Goal: Task Accomplishment & Management: Manage account settings

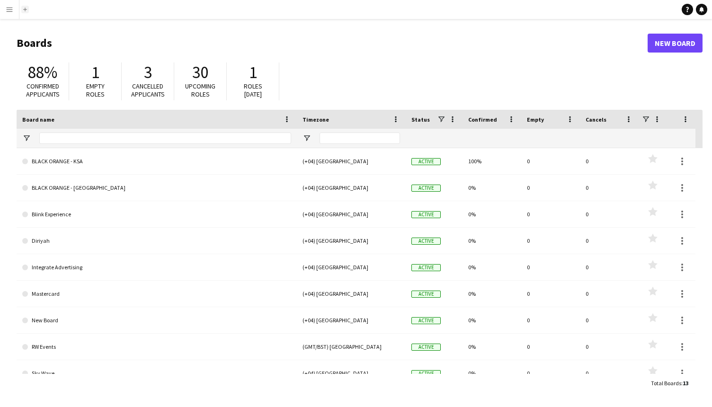
click at [25, 9] on app-icon "Add" at bounding box center [25, 10] width 4 height 4
click at [12, 9] on app-icon "Menu" at bounding box center [10, 10] width 8 height 8
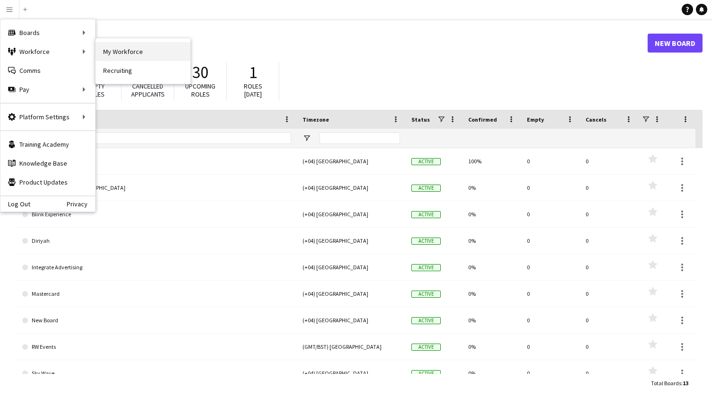
click at [124, 50] on link "My Workforce" at bounding box center [143, 51] width 95 height 19
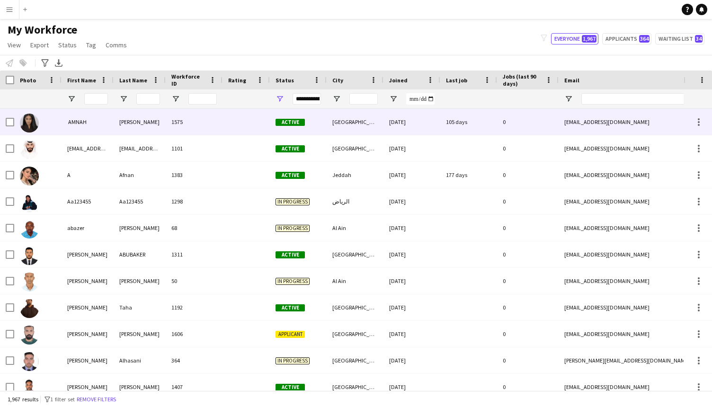
click at [112, 120] on div "‏ AMNAH" at bounding box center [88, 122] width 52 height 26
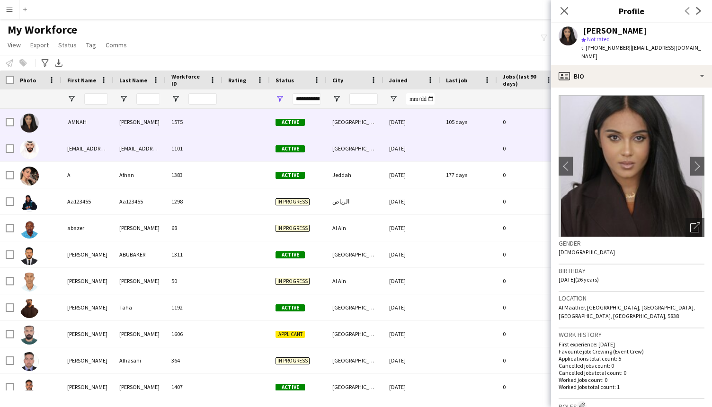
click at [108, 143] on div "[EMAIL_ADDRESS][DOMAIN_NAME]" at bounding box center [88, 148] width 52 height 26
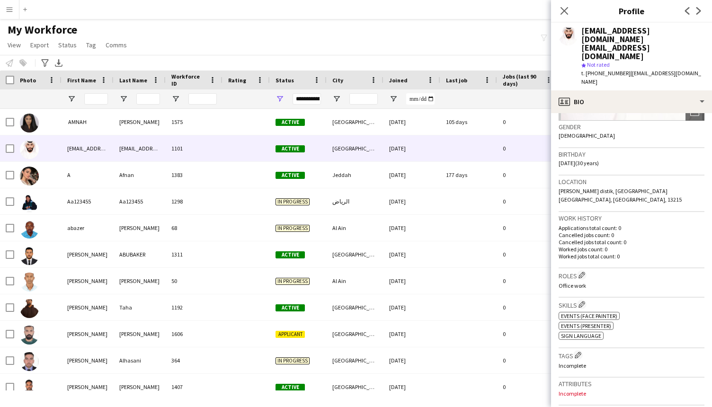
scroll to position [149, 0]
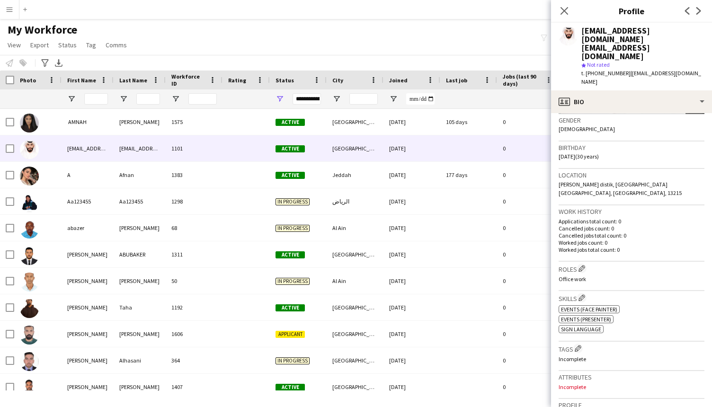
click at [658, 64] on div "[EMAIL_ADDRESS][DOMAIN_NAME] [EMAIL_ADDRESS][DOMAIN_NAME] star Not rated t. [PH…" at bounding box center [631, 57] width 161 height 68
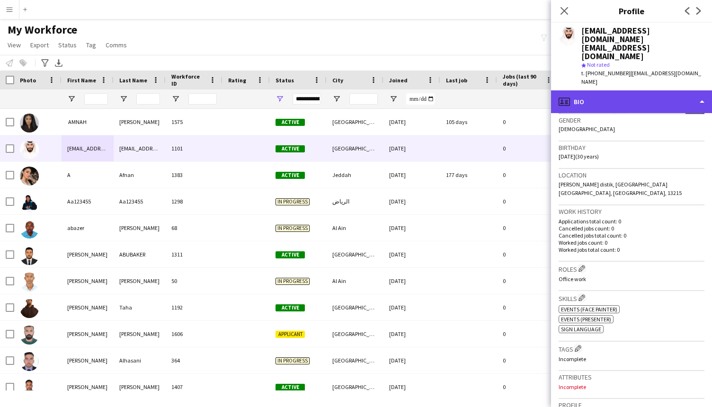
click at [660, 90] on div "profile Bio" at bounding box center [631, 101] width 161 height 23
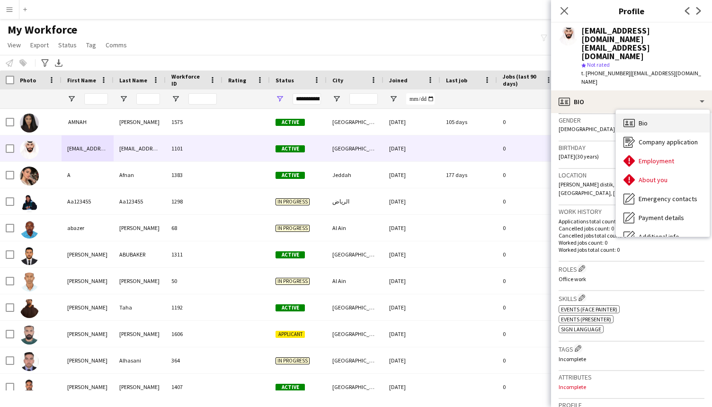
click at [652, 114] on div "Bio Bio" at bounding box center [663, 123] width 94 height 19
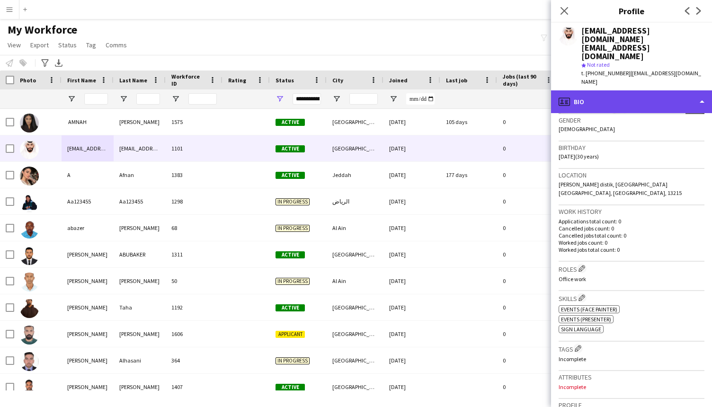
click at [631, 90] on div "profile Bio" at bounding box center [631, 101] width 161 height 23
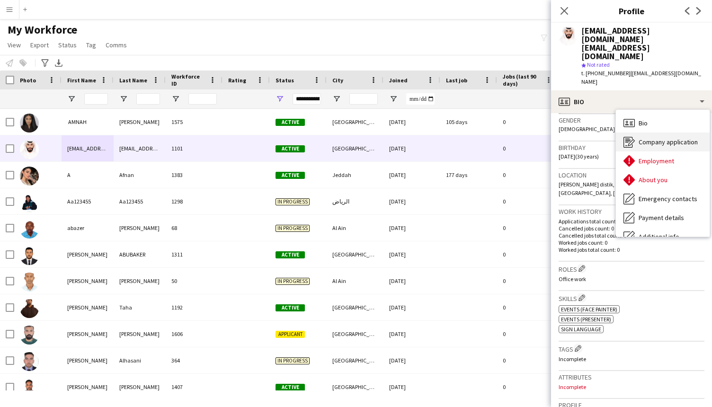
click at [635, 133] on div "Company application Company application" at bounding box center [663, 142] width 94 height 19
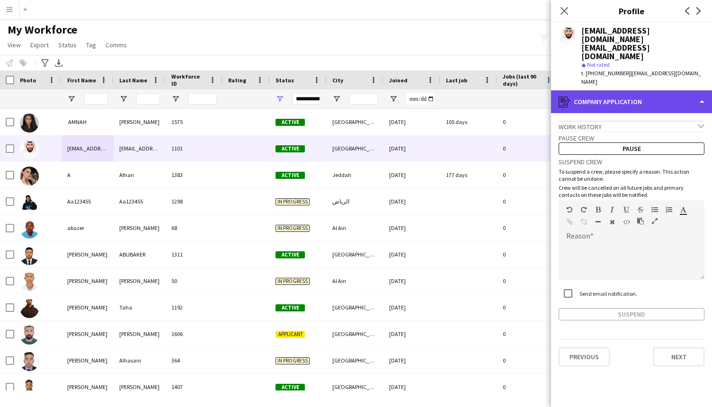
click at [639, 90] on div "register Company application" at bounding box center [631, 101] width 161 height 23
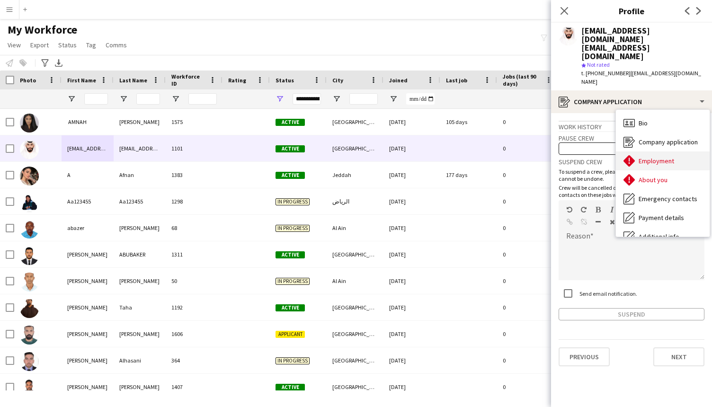
click at [650, 157] on span "Employment" at bounding box center [657, 161] width 36 height 9
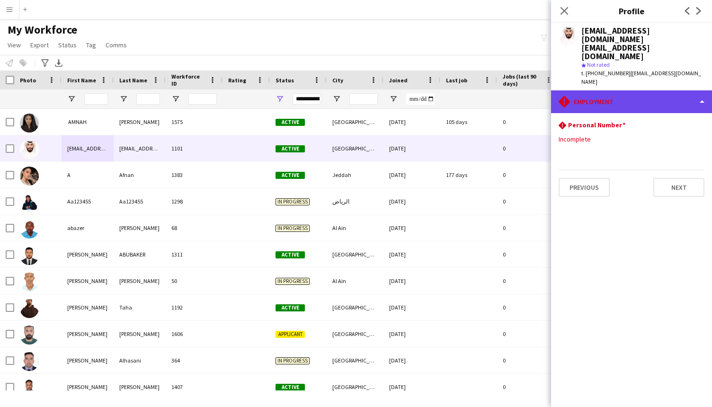
click at [648, 90] on div "rhombus-alert Employment" at bounding box center [631, 101] width 161 height 23
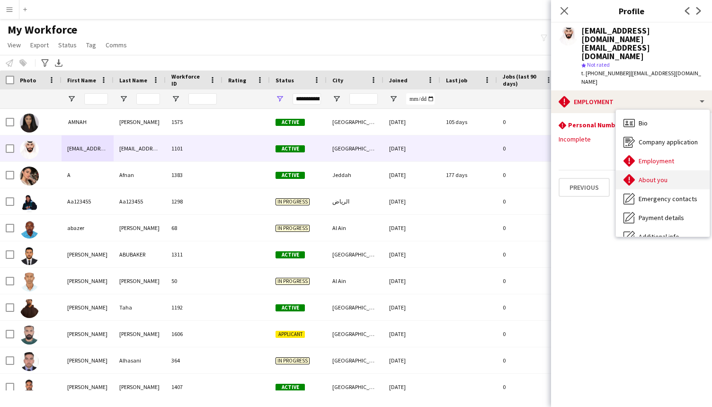
click at [653, 170] on div "About you About you" at bounding box center [663, 179] width 94 height 19
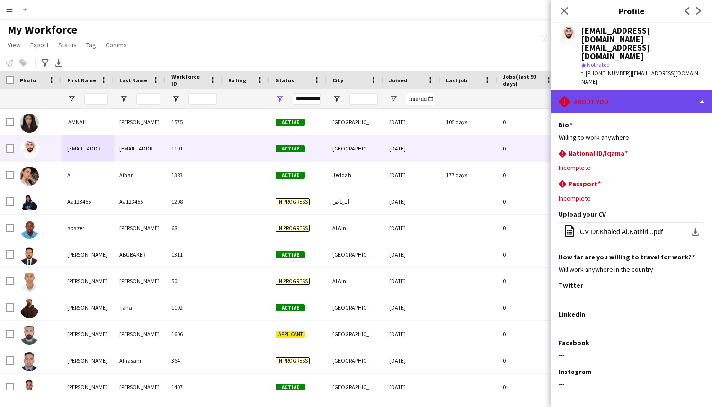
click at [652, 90] on div "rhombus-alert About you" at bounding box center [631, 101] width 161 height 23
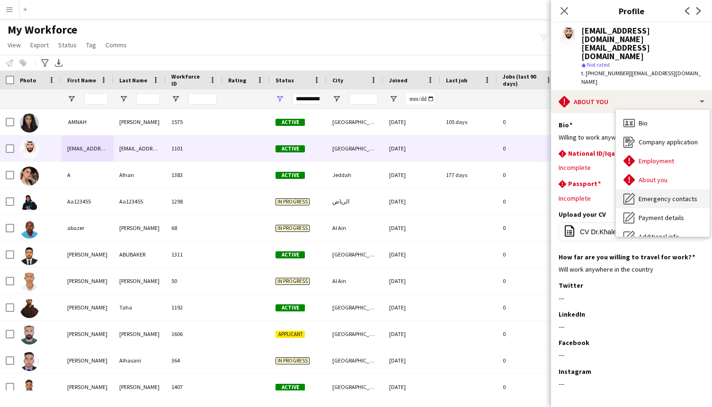
click at [657, 189] on div "Emergency contacts Emergency contacts" at bounding box center [663, 198] width 94 height 19
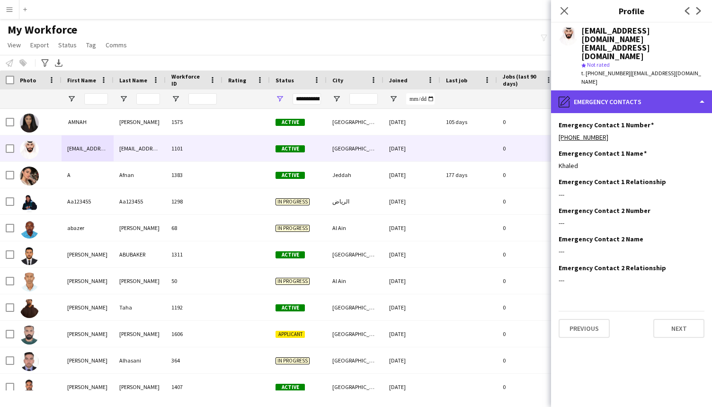
click at [658, 90] on div "pencil4 Emergency contacts" at bounding box center [631, 101] width 161 height 23
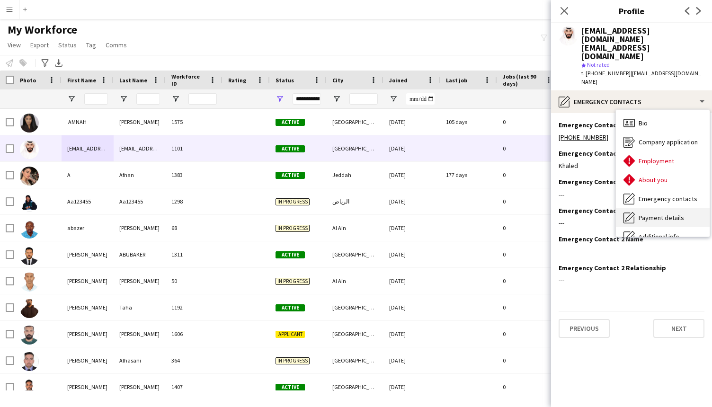
click at [661, 208] on div "Payment details Payment details" at bounding box center [663, 217] width 94 height 19
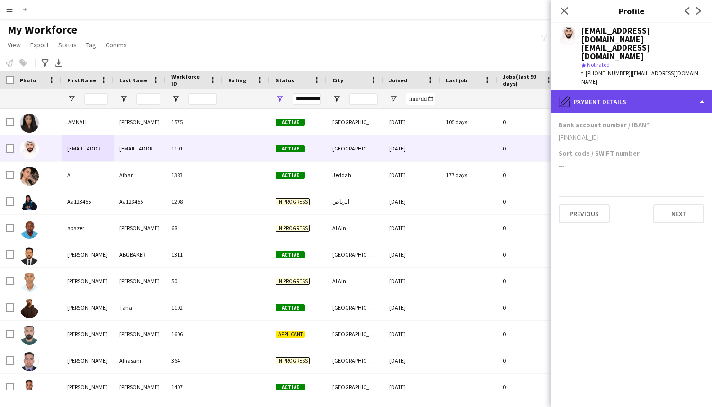
click at [650, 90] on div "pencil4 Payment details" at bounding box center [631, 101] width 161 height 23
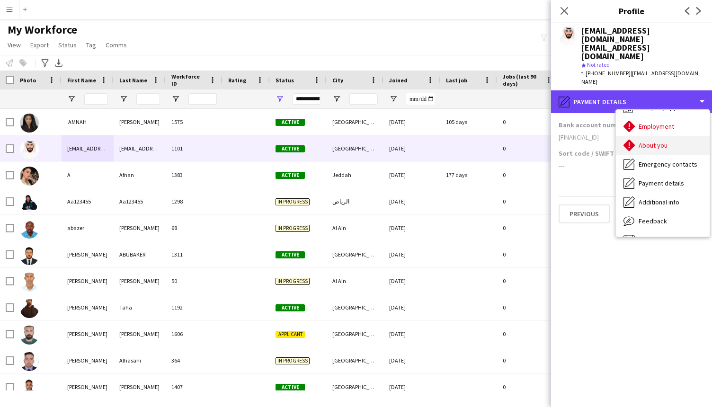
scroll to position [51, 0]
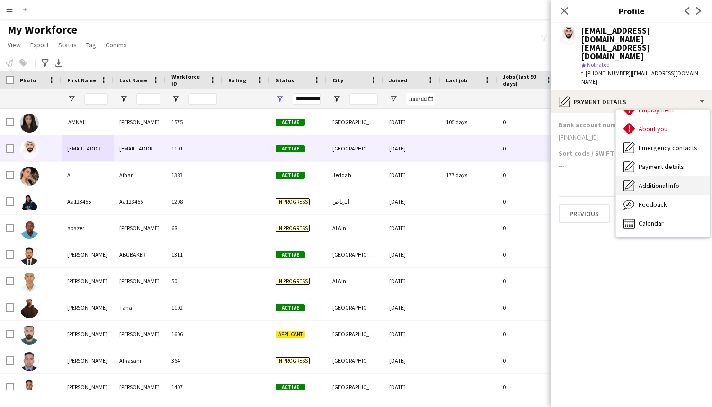
click at [645, 181] on span "Additional info" at bounding box center [659, 185] width 41 height 9
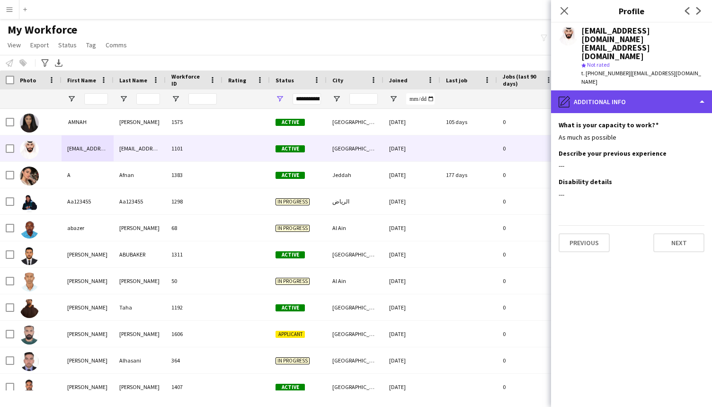
click at [630, 90] on div "pencil4 Additional info" at bounding box center [631, 101] width 161 height 23
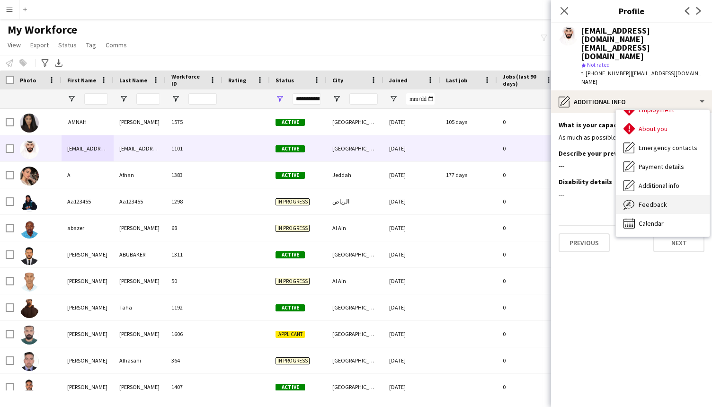
click at [641, 200] on span "Feedback" at bounding box center [653, 204] width 28 height 9
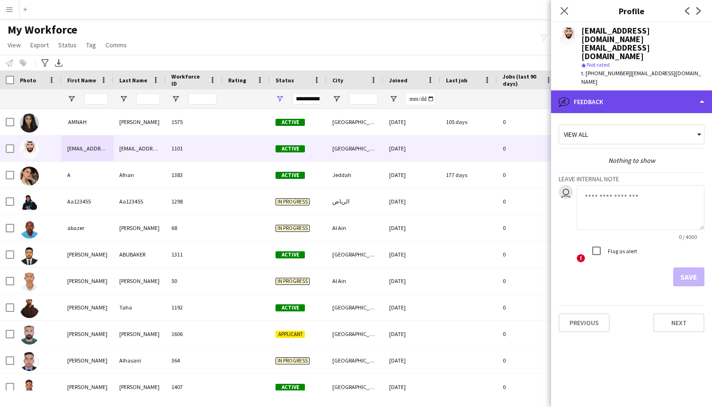
click at [628, 90] on div "bubble-pencil Feedback" at bounding box center [631, 101] width 161 height 23
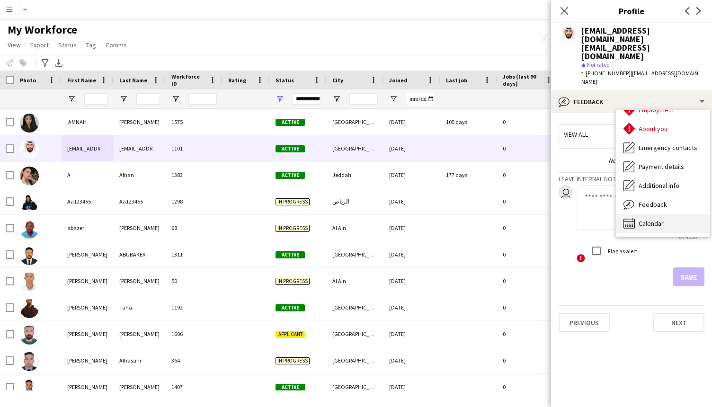
click at [637, 214] on div "Calendar Calendar" at bounding box center [663, 223] width 94 height 19
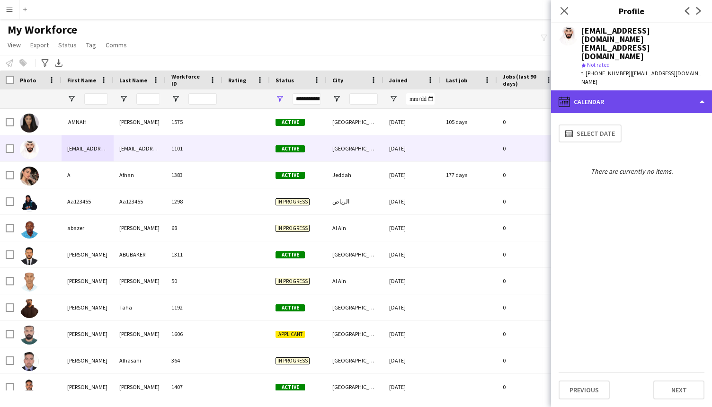
click at [629, 90] on div "calendar-full Calendar" at bounding box center [631, 101] width 161 height 23
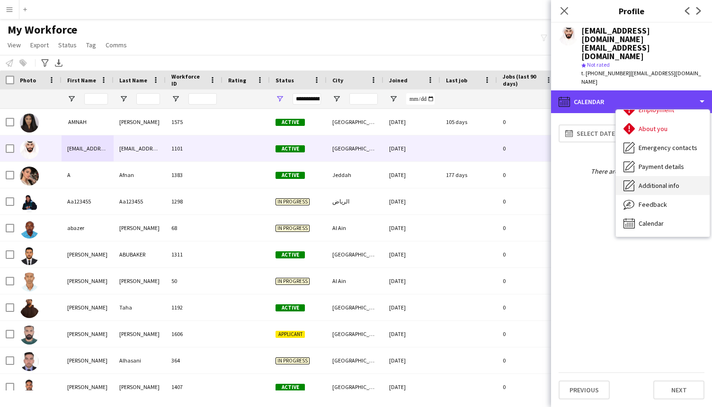
scroll to position [0, 0]
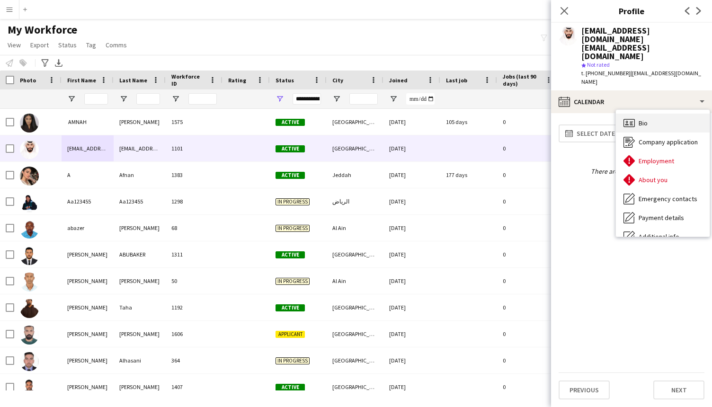
click at [637, 114] on div "Bio Bio" at bounding box center [663, 123] width 94 height 19
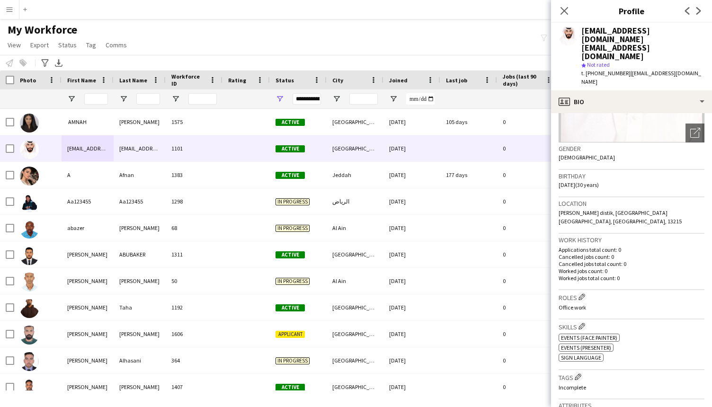
scroll to position [333, 0]
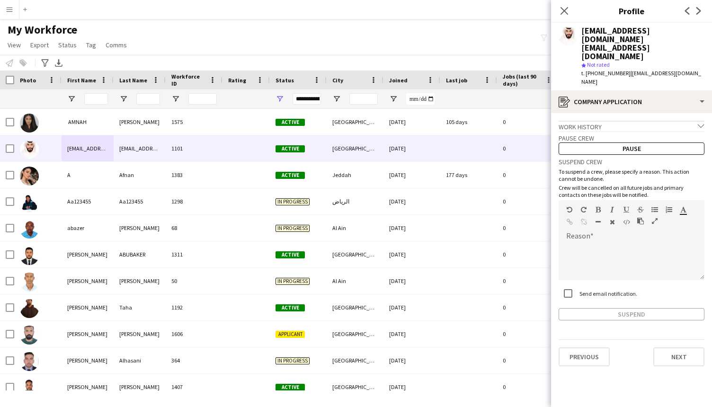
click at [700, 123] on icon "chevron-down" at bounding box center [701, 126] width 7 height 7
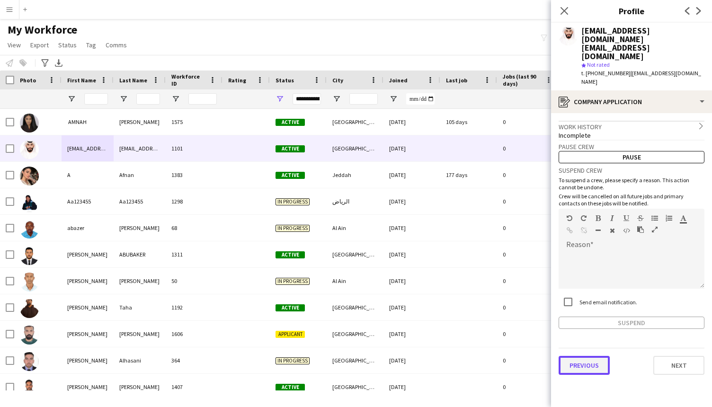
click at [596, 356] on button "Previous" at bounding box center [584, 365] width 51 height 19
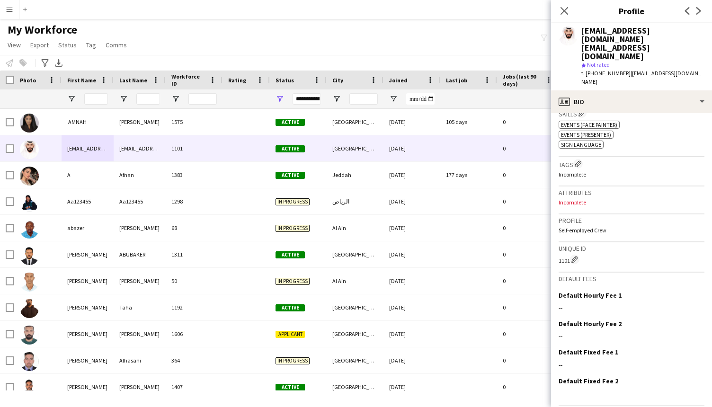
click at [687, 400] on app-crew-profile-bio "Open photos pop-in Gender [DEMOGRAPHIC_DATA] Birthday [DEMOGRAPHIC_DATA] (30 ye…" at bounding box center [631, 260] width 161 height 294
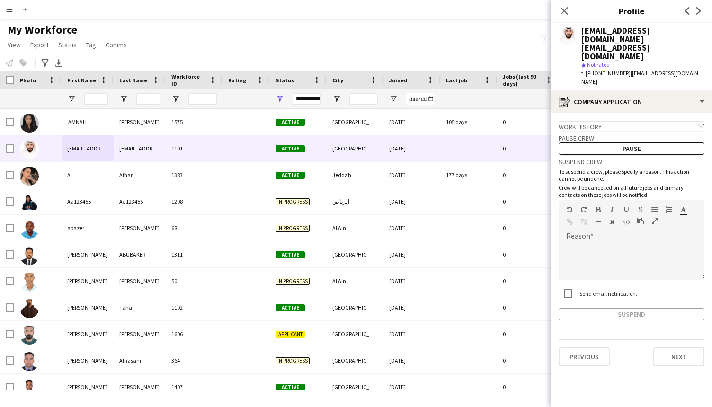
click at [685, 391] on app-crew-profile-application "Work history chevron-down Incomplete Pause crew Pause Suspend crew To suspend a…" at bounding box center [631, 260] width 161 height 294
click at [670, 348] on button "Next" at bounding box center [678, 357] width 51 height 19
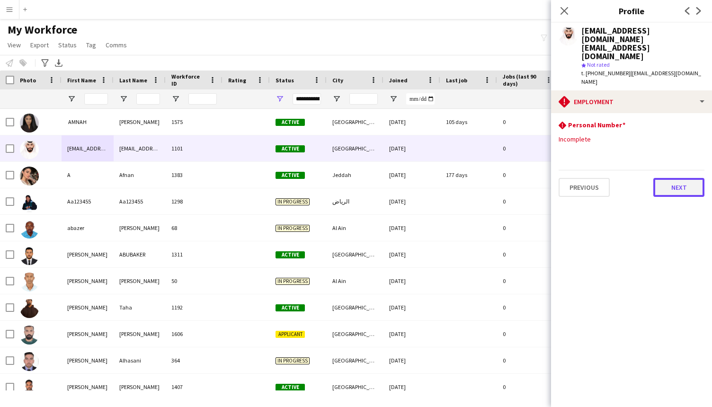
click at [673, 178] on button "Next" at bounding box center [678, 187] width 51 height 19
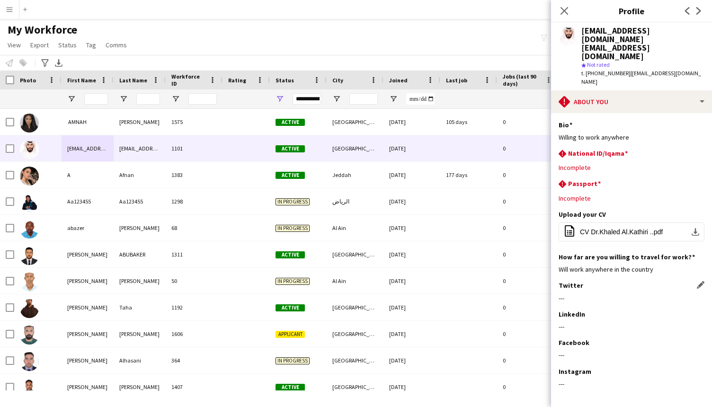
scroll to position [17, 0]
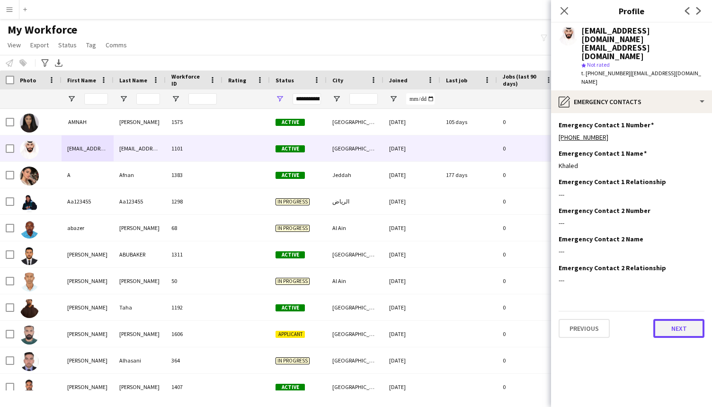
click at [670, 319] on button "Next" at bounding box center [678, 328] width 51 height 19
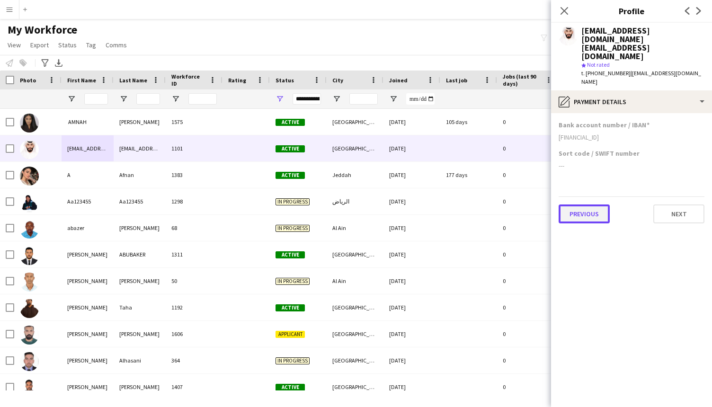
click at [590, 205] on button "Previous" at bounding box center [584, 214] width 51 height 19
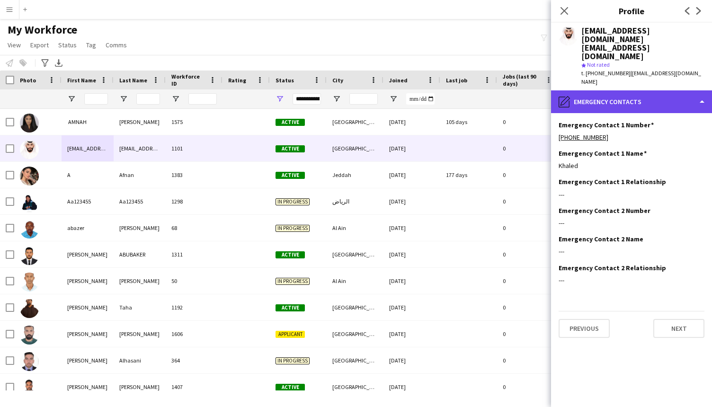
click at [699, 90] on div "pencil4 Emergency contacts" at bounding box center [631, 101] width 161 height 23
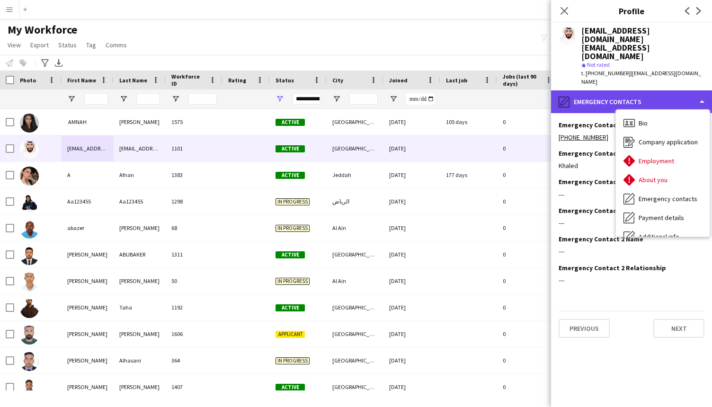
click at [699, 90] on div "pencil4 Emergency contacts" at bounding box center [631, 101] width 161 height 23
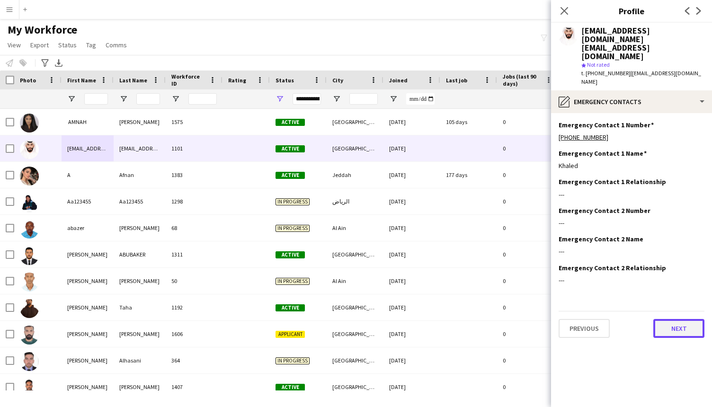
click at [687, 319] on button "Next" at bounding box center [678, 328] width 51 height 19
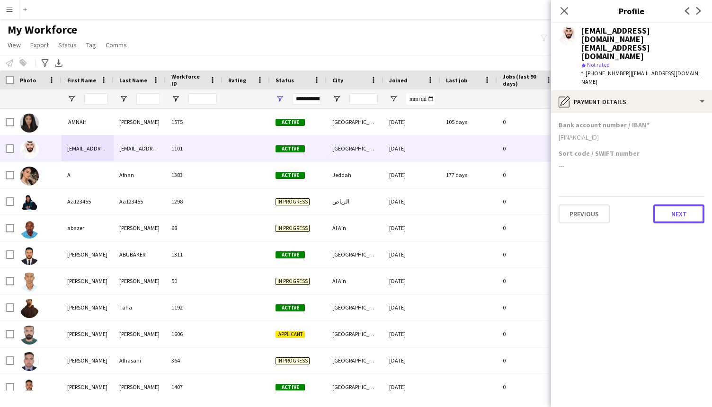
click at [678, 205] on button "Next" at bounding box center [678, 214] width 51 height 19
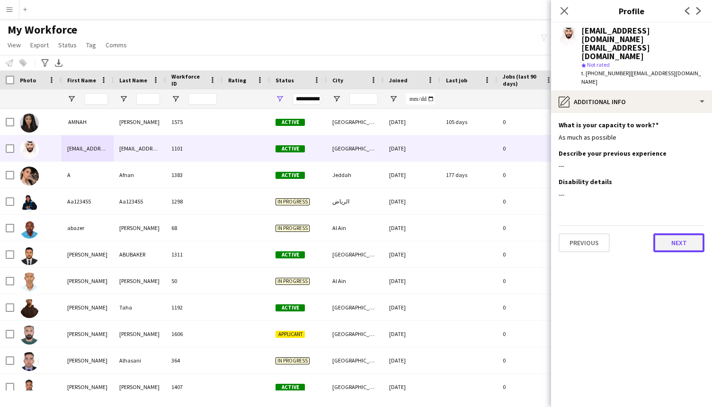
click at [679, 233] on button "Next" at bounding box center [678, 242] width 51 height 19
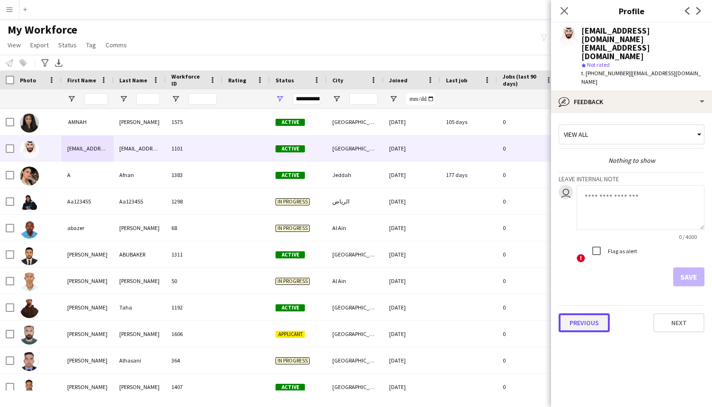
click at [589, 313] on button "Previous" at bounding box center [584, 322] width 51 height 19
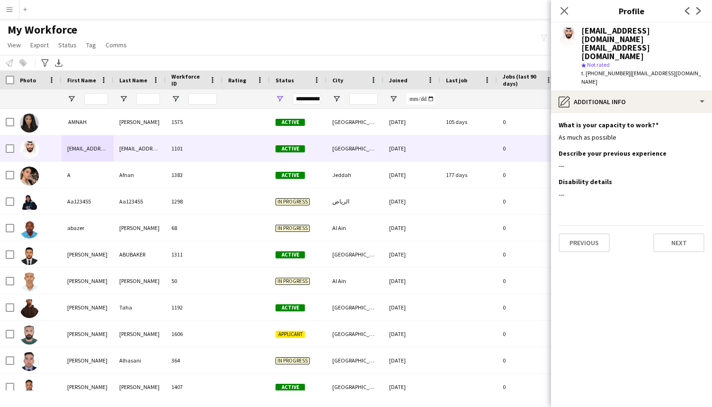
click at [589, 300] on app-section-data-types "What is your capacity to work? Edit this field As much as possible Describe you…" at bounding box center [631, 260] width 161 height 294
click at [584, 233] on button "Previous" at bounding box center [584, 242] width 51 height 19
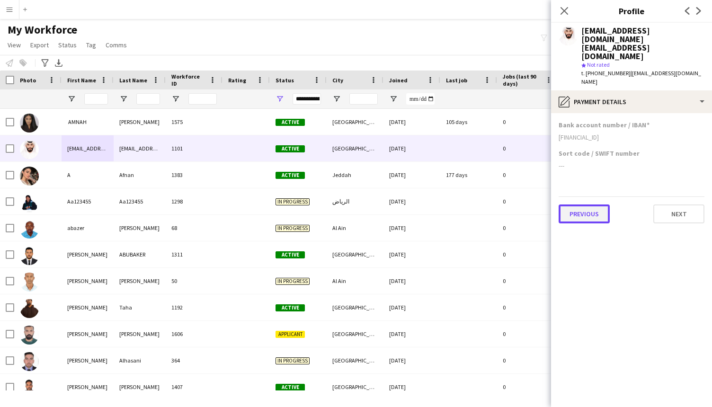
click at [585, 205] on button "Previous" at bounding box center [584, 214] width 51 height 19
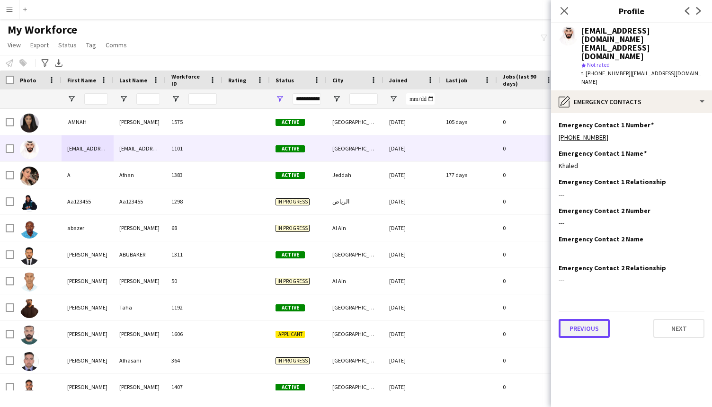
click at [592, 319] on button "Previous" at bounding box center [584, 328] width 51 height 19
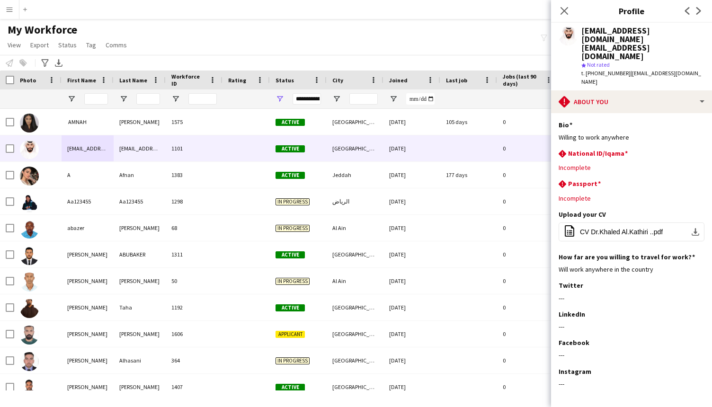
scroll to position [17, 0]
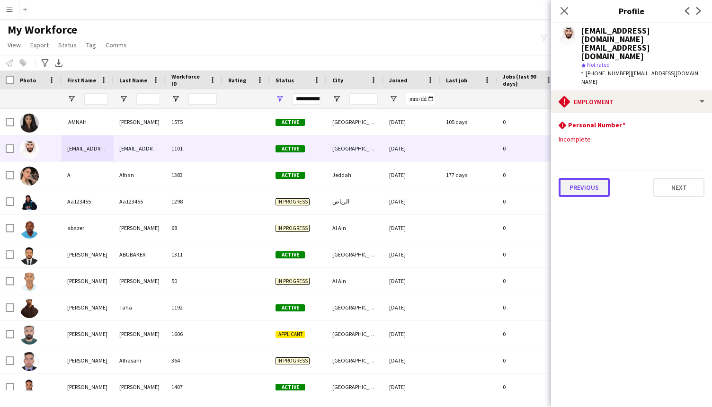
click at [592, 178] on button "Previous" at bounding box center [584, 187] width 51 height 19
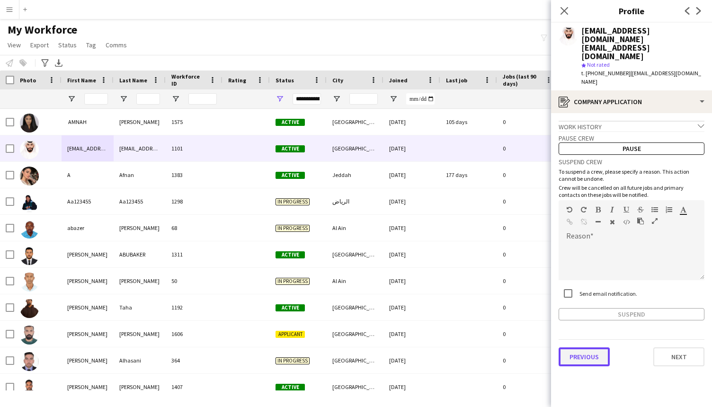
click at [593, 348] on button "Previous" at bounding box center [584, 357] width 51 height 19
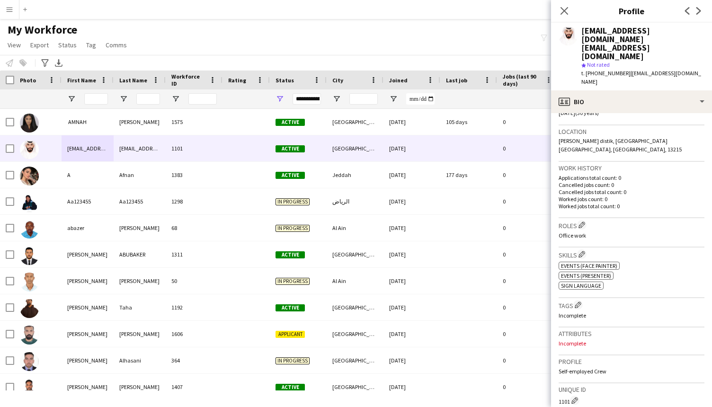
scroll to position [333, 0]
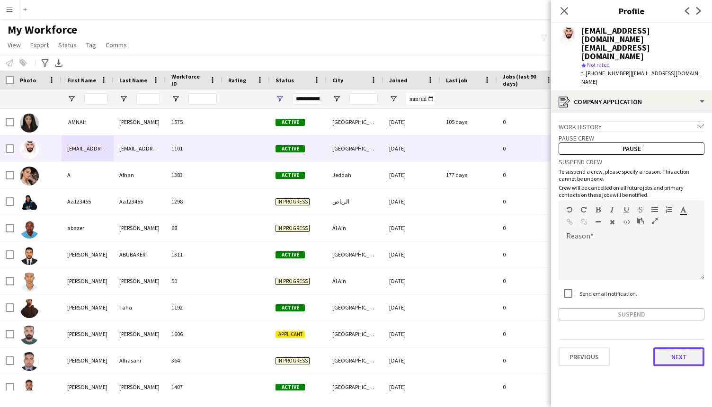
click at [670, 348] on button "Next" at bounding box center [678, 357] width 51 height 19
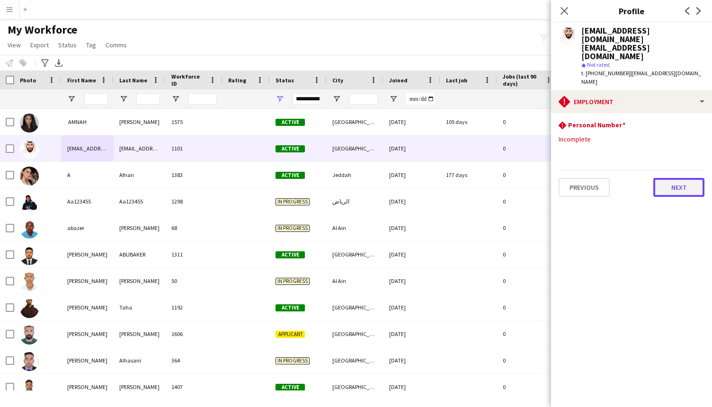
click at [683, 178] on button "Next" at bounding box center [678, 187] width 51 height 19
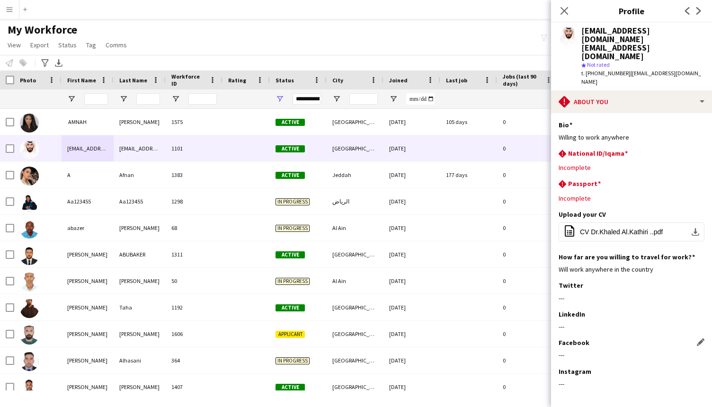
scroll to position [17, 0]
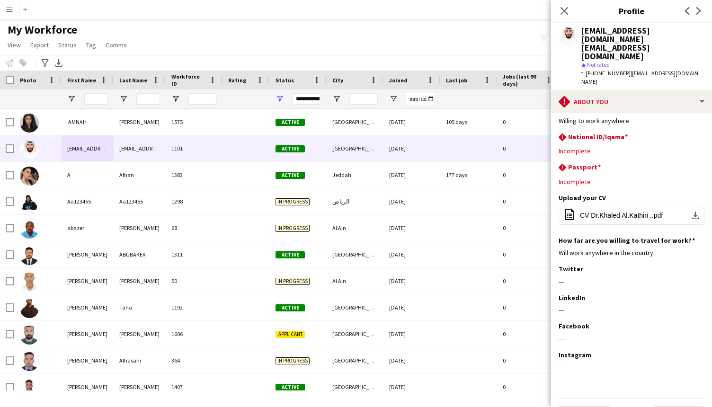
click at [669, 403] on app-section-data-types "Bio Edit this field Willing to work anywhere rhombus-alert National ID/[GEOGRAP…" at bounding box center [631, 260] width 161 height 294
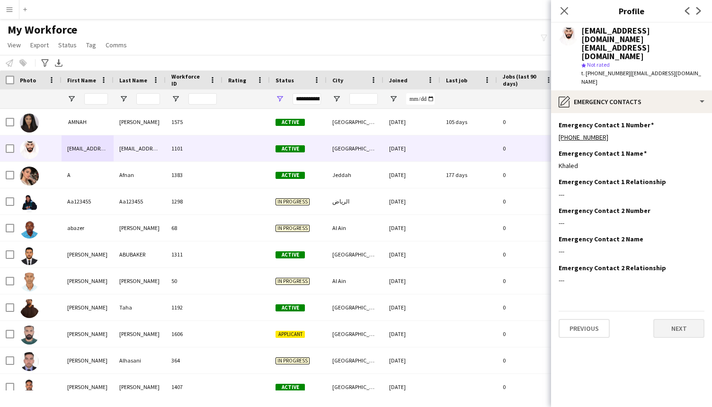
scroll to position [0, 0]
click at [590, 319] on button "Previous" at bounding box center [584, 328] width 51 height 19
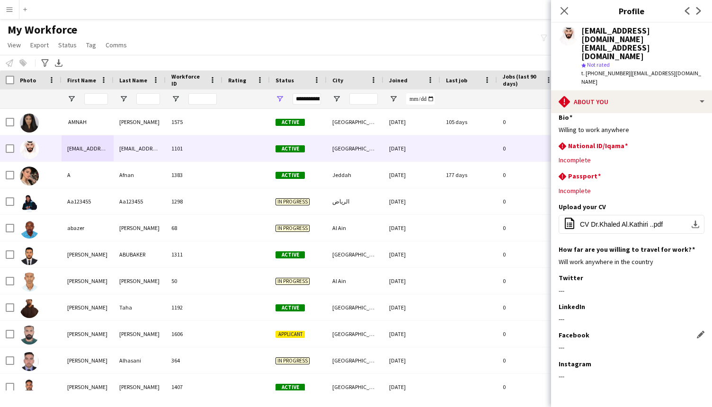
scroll to position [17, 0]
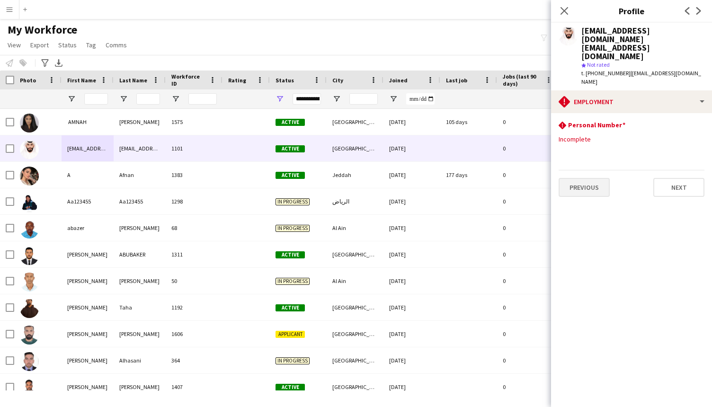
scroll to position [0, 0]
click at [581, 178] on button "Previous" at bounding box center [584, 187] width 51 height 19
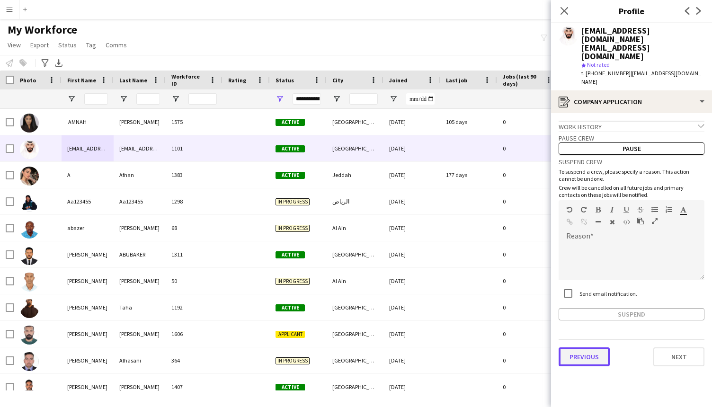
click at [599, 348] on button "Previous" at bounding box center [584, 357] width 51 height 19
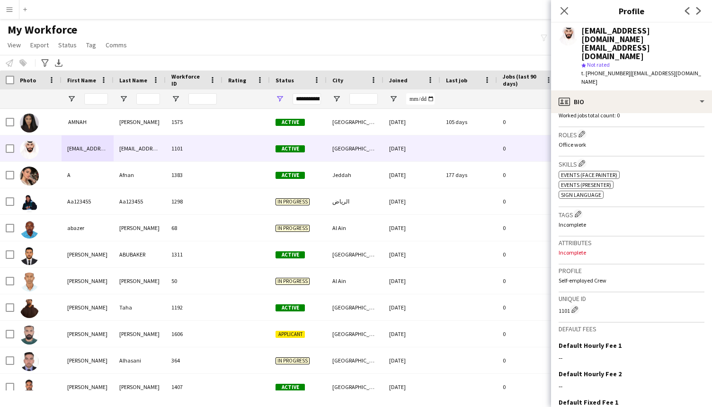
scroll to position [274, 0]
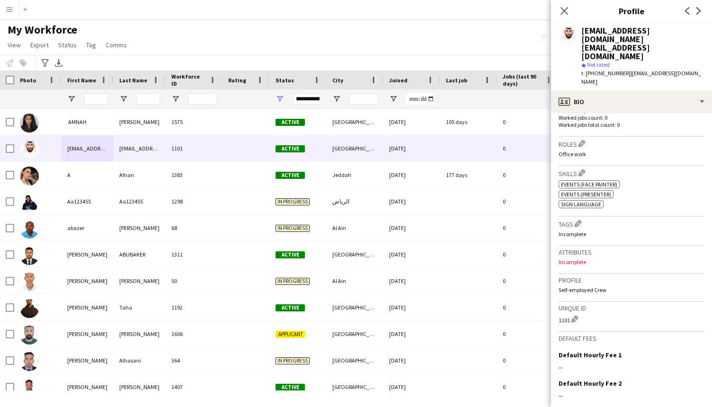
click at [571, 259] on p "Incomplete" at bounding box center [632, 262] width 146 height 7
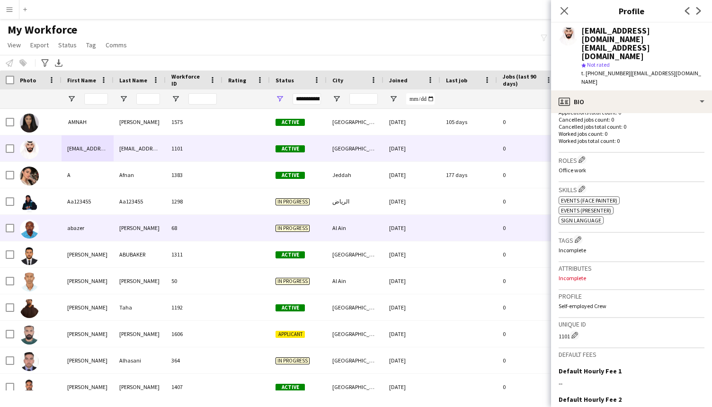
scroll to position [333, 0]
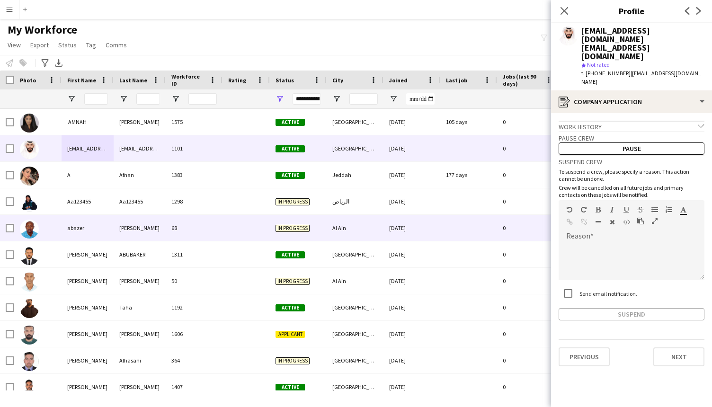
click at [210, 224] on div "68" at bounding box center [194, 228] width 57 height 26
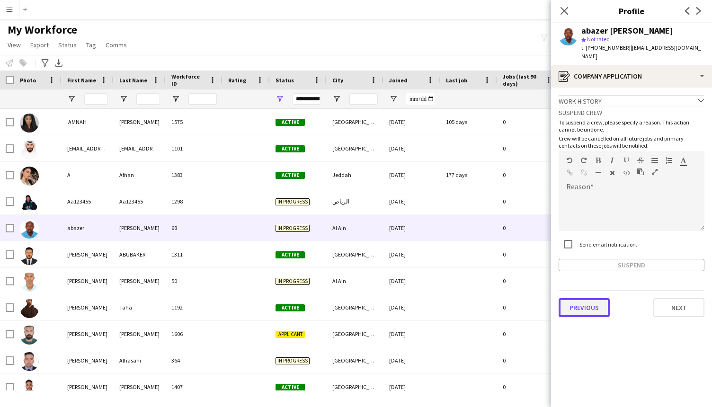
click at [575, 304] on button "Previous" at bounding box center [584, 307] width 51 height 19
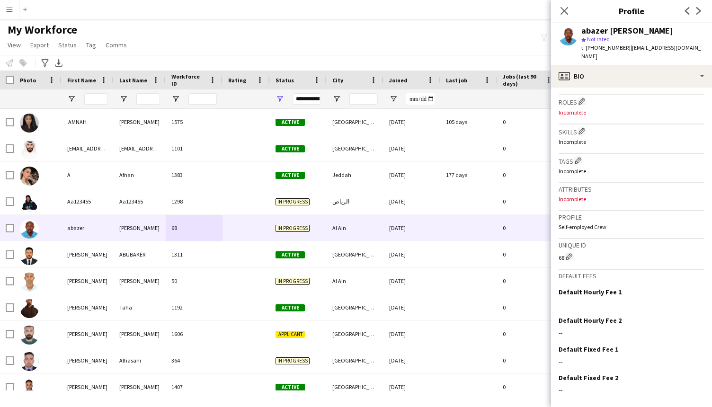
scroll to position [311, 0]
